Goal: Obtain resource: Download file/media

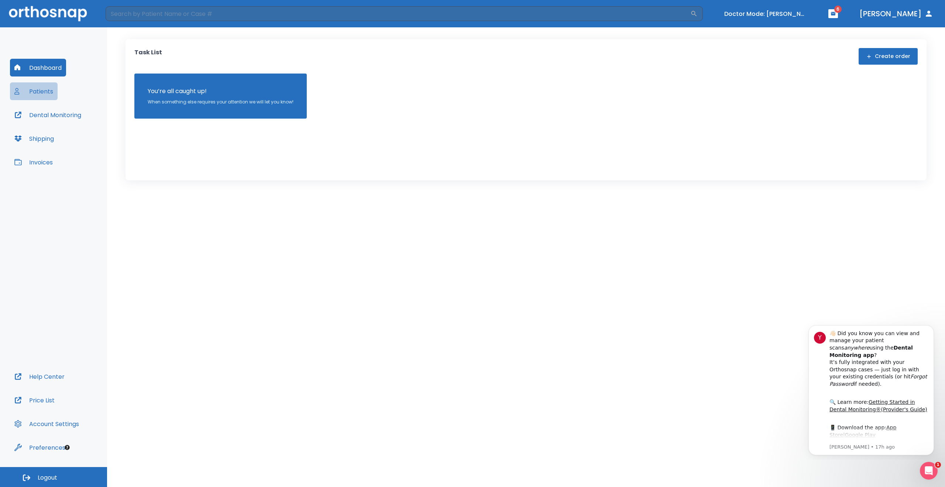
click at [46, 90] on button "Patients" at bounding box center [34, 91] width 48 height 18
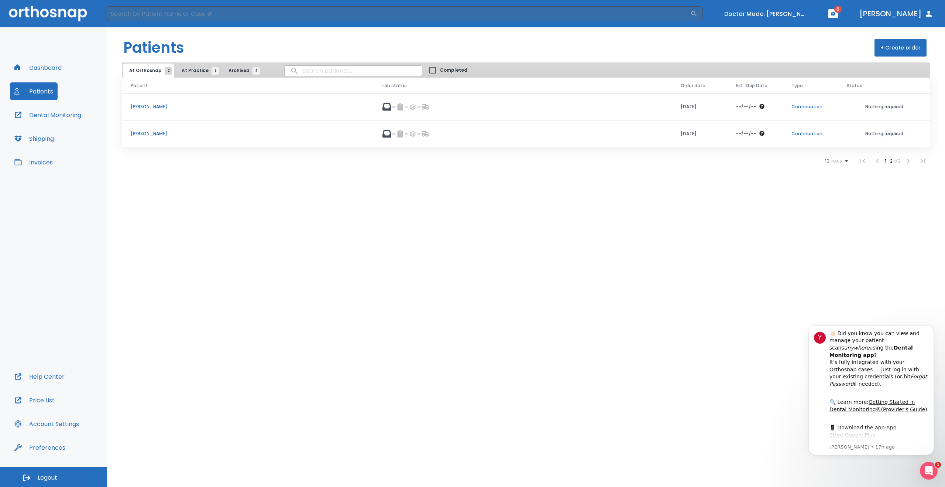
click at [149, 107] on p "[PERSON_NAME]" at bounding box center [248, 106] width 234 height 7
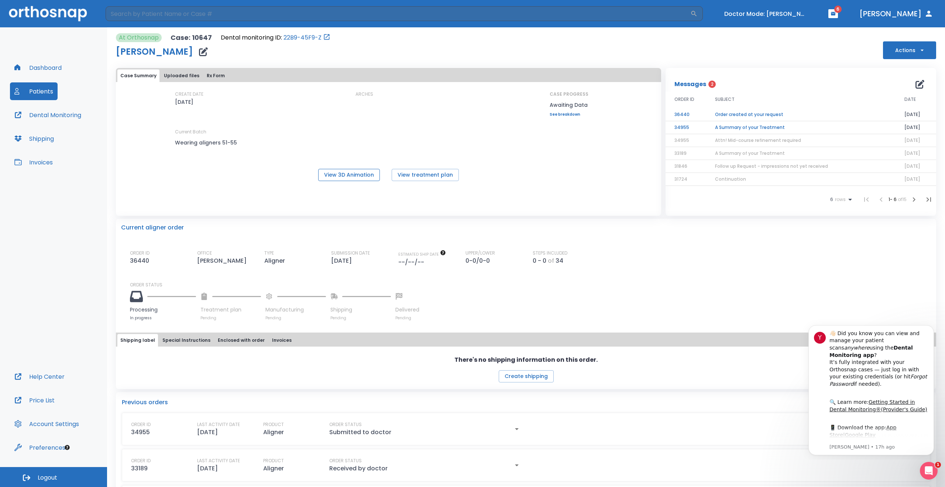
click at [349, 173] on button "View 3D Animation" at bounding box center [349, 175] width 62 height 12
click at [297, 38] on link "22B9-45F9-Z" at bounding box center [303, 37] width 38 height 9
click at [184, 75] on button "Uploaded files" at bounding box center [181, 75] width 41 height 13
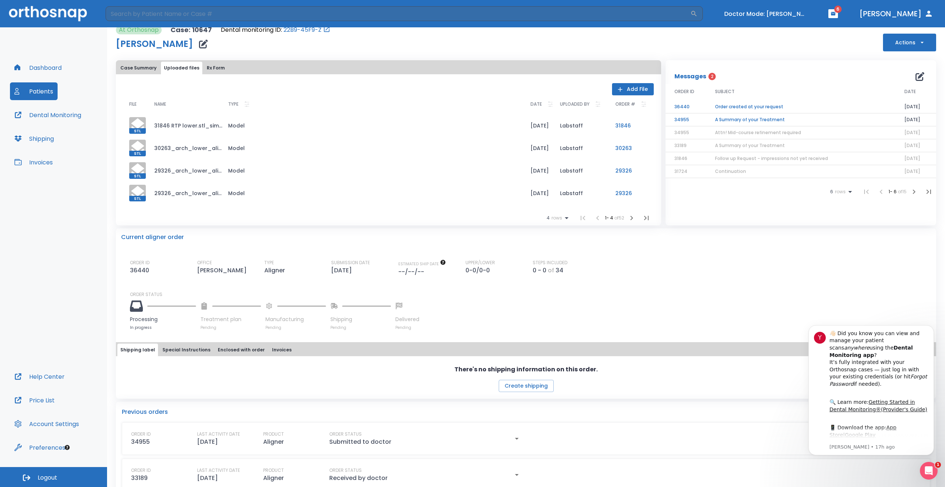
scroll to position [9, 0]
click at [644, 217] on icon "button" at bounding box center [646, 216] width 9 height 9
click at [644, 217] on li at bounding box center [646, 216] width 15 height 15
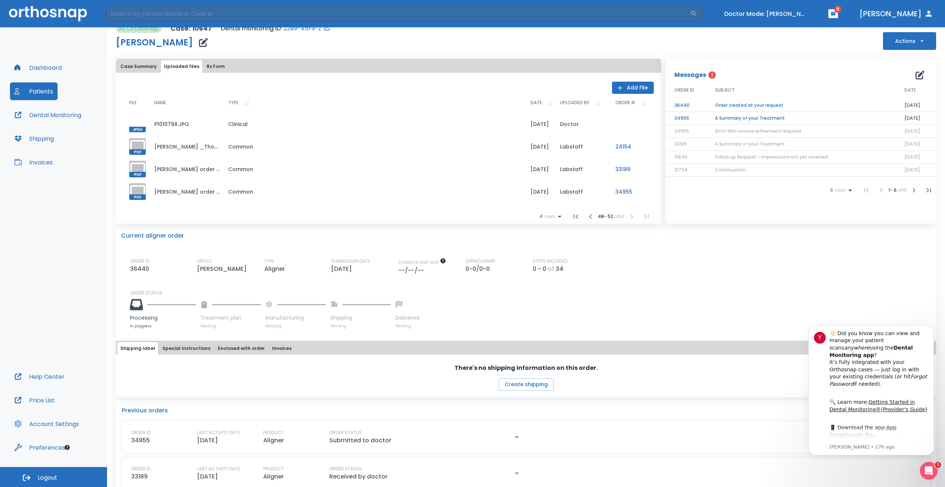
click at [628, 217] on li at bounding box center [631, 216] width 15 height 15
click at [589, 216] on icon "button" at bounding box center [590, 216] width 3 height 4
click at [138, 187] on div at bounding box center [137, 191] width 17 height 17
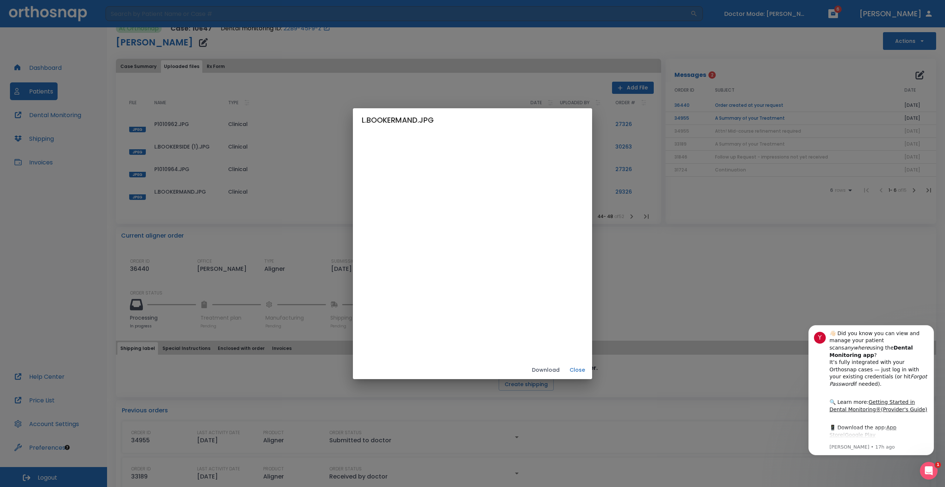
click at [563, 373] on button "Download" at bounding box center [546, 370] width 34 height 12
click at [589, 369] on button "Close" at bounding box center [578, 370] width 24 height 12
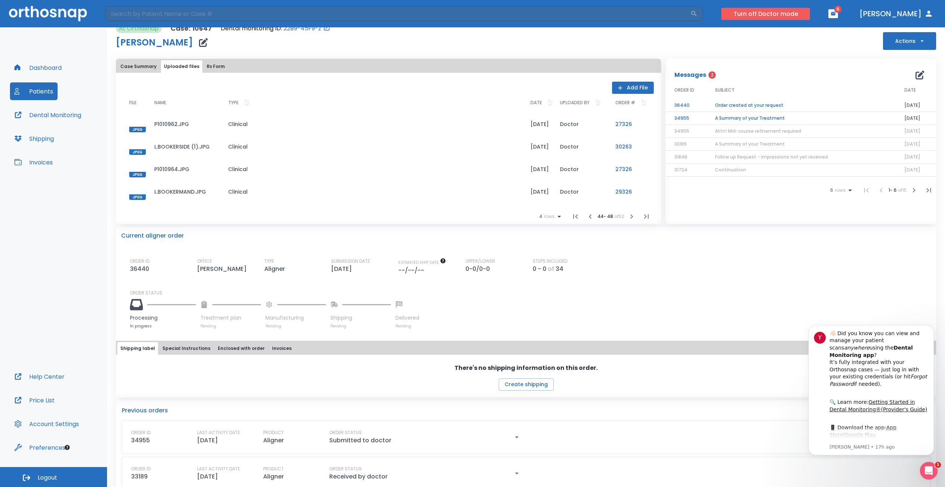
click at [794, 14] on button "Turn off Doctor mode" at bounding box center [765, 14] width 89 height 12
